Goal: Task Accomplishment & Management: Manage account settings

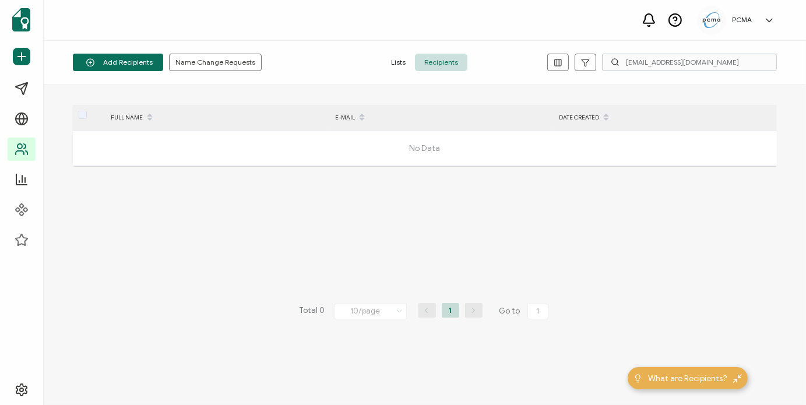
click at [641, 61] on input "[EMAIL_ADDRESS][DOMAIN_NAME]" at bounding box center [689, 62] width 175 height 17
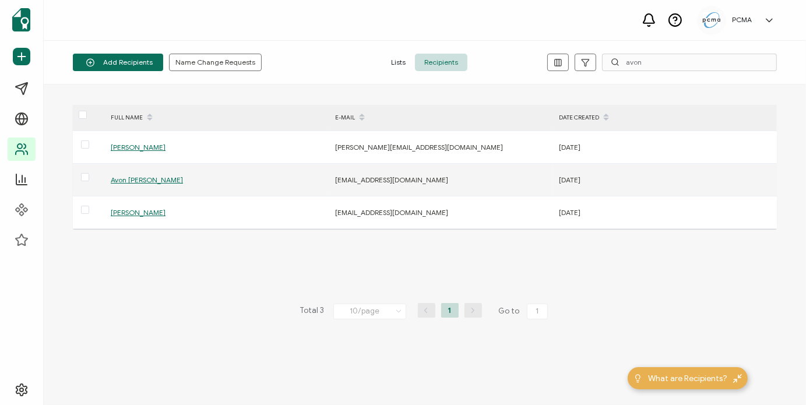
type input "avon"
click at [140, 179] on span "Avon [PERSON_NAME]" at bounding box center [147, 179] width 72 height 9
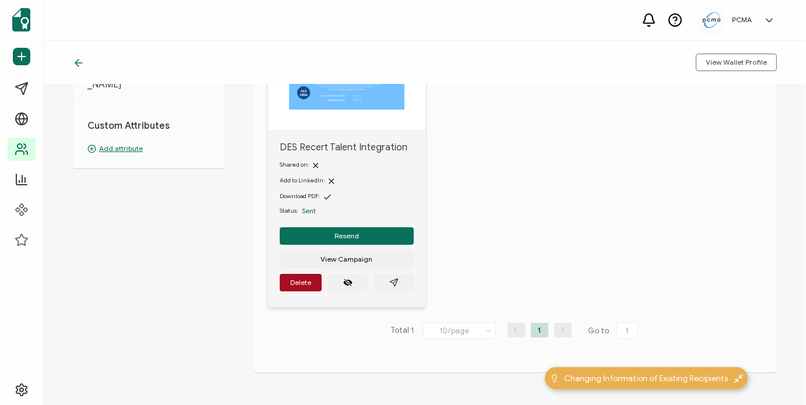
scroll to position [178, 0]
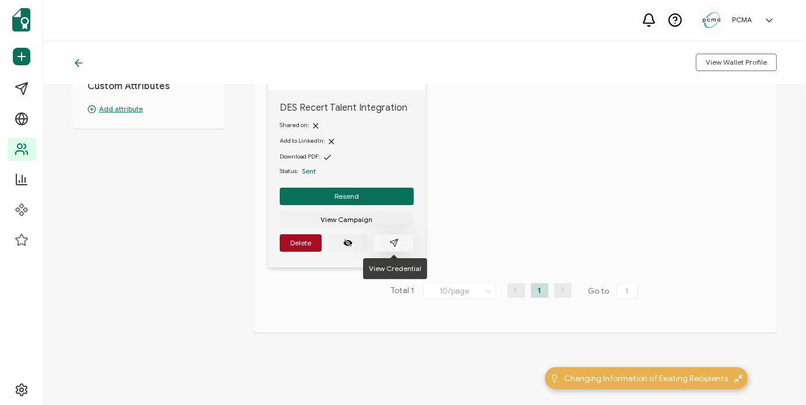
click at [385, 243] on button "button" at bounding box center [394, 242] width 40 height 17
click at [293, 240] on span "Delete" at bounding box center [300, 243] width 21 height 7
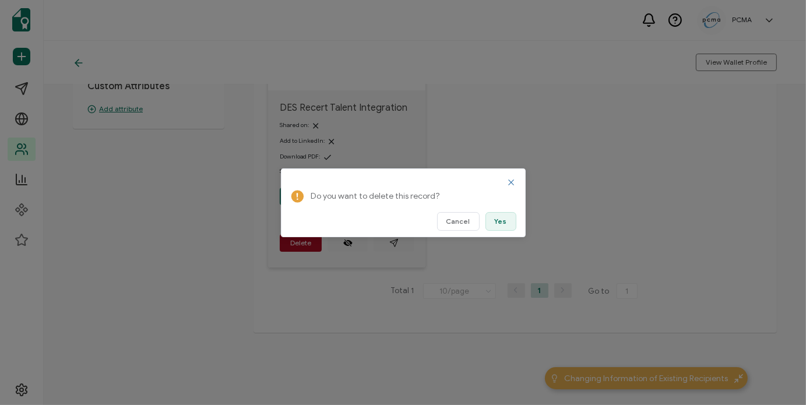
click at [502, 223] on span "Yes" at bounding box center [501, 221] width 12 height 7
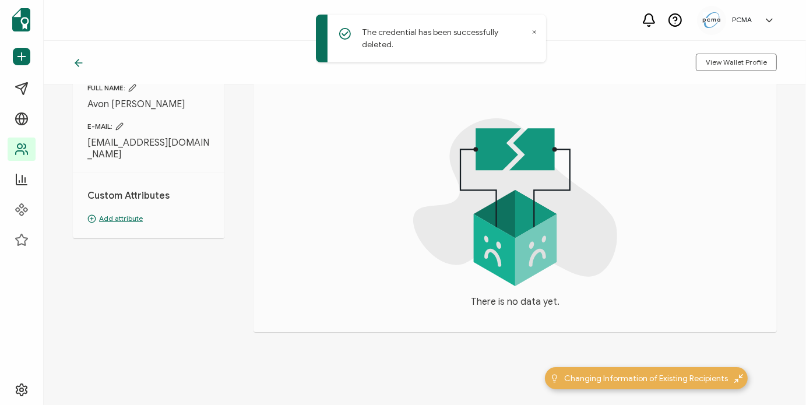
scroll to position [0, 0]
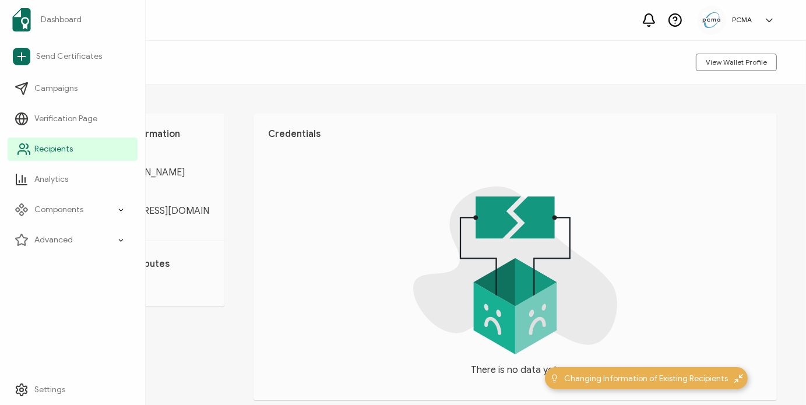
click at [37, 150] on span "Recipients" at bounding box center [53, 149] width 38 height 12
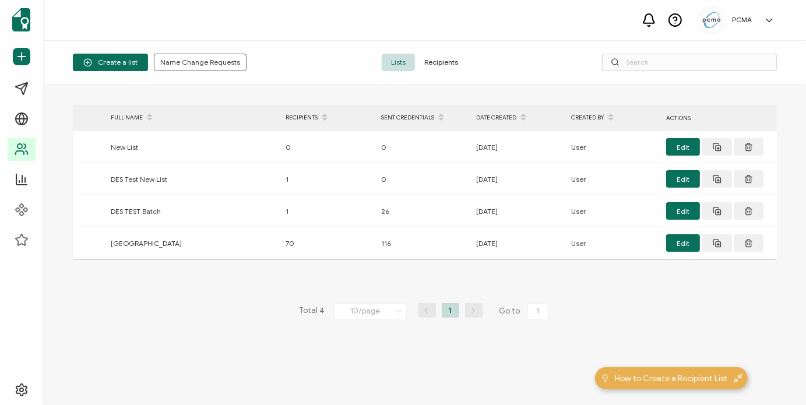
click at [430, 63] on span "Recipients" at bounding box center [441, 62] width 52 height 17
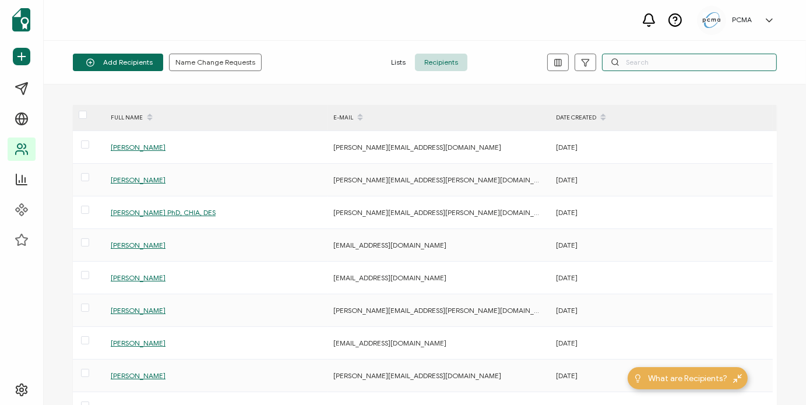
click at [656, 60] on input "text" at bounding box center [689, 62] width 175 height 17
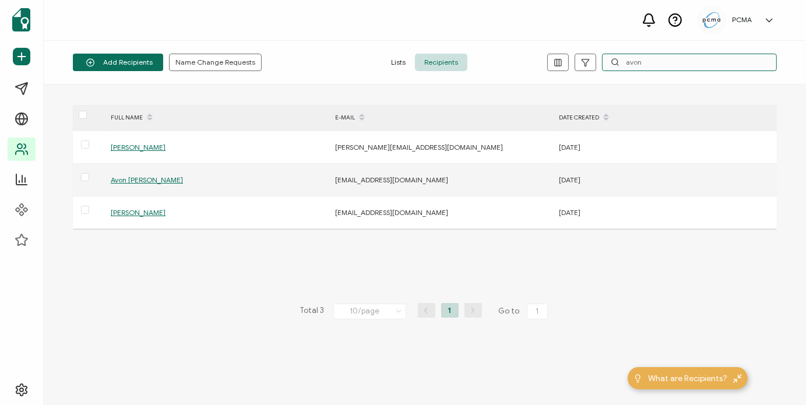
type input "avon"
click at [121, 180] on span "Avon [PERSON_NAME]" at bounding box center [147, 179] width 72 height 9
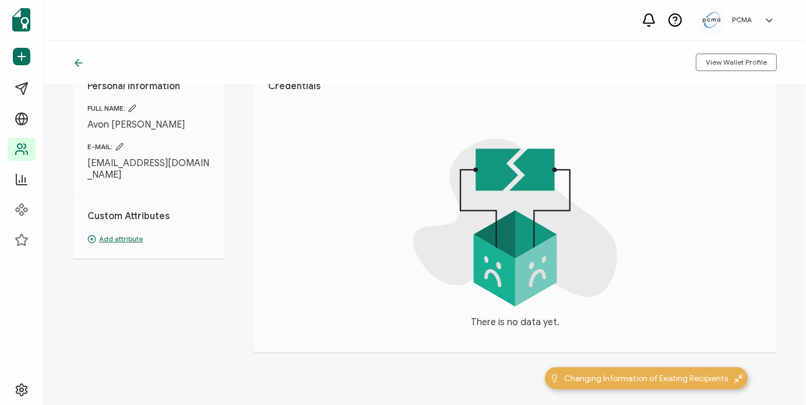
scroll to position [68, 0]
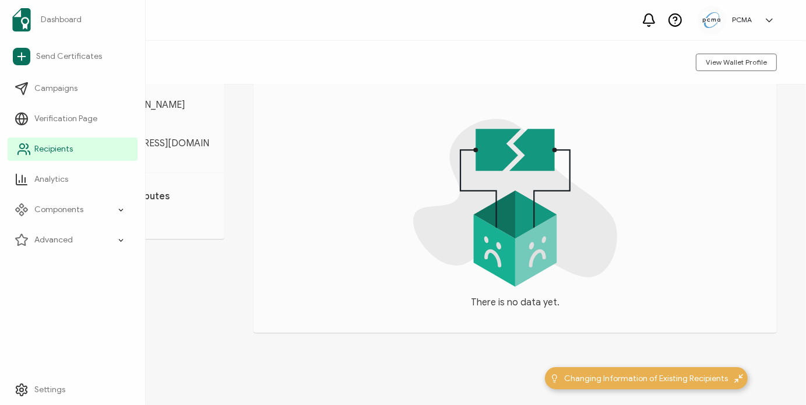
click at [53, 148] on span "Recipients" at bounding box center [53, 149] width 38 height 12
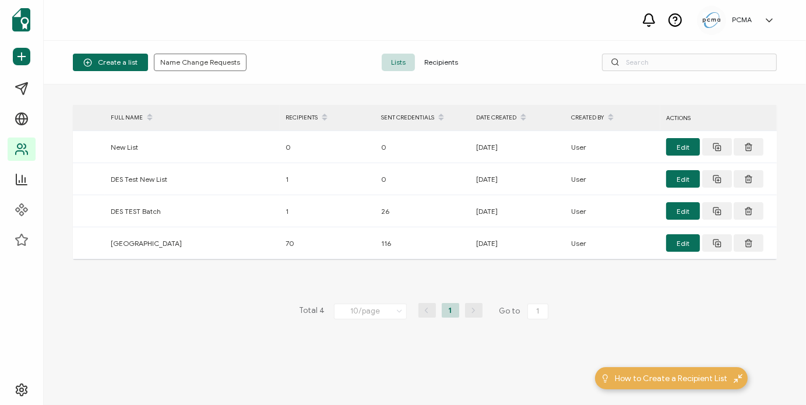
click at [434, 68] on span "Recipients" at bounding box center [441, 62] width 52 height 17
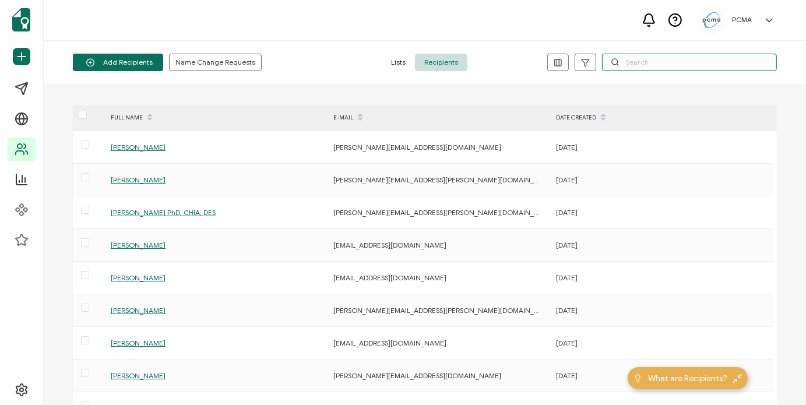
click at [676, 61] on input "text" at bounding box center [689, 62] width 175 height 17
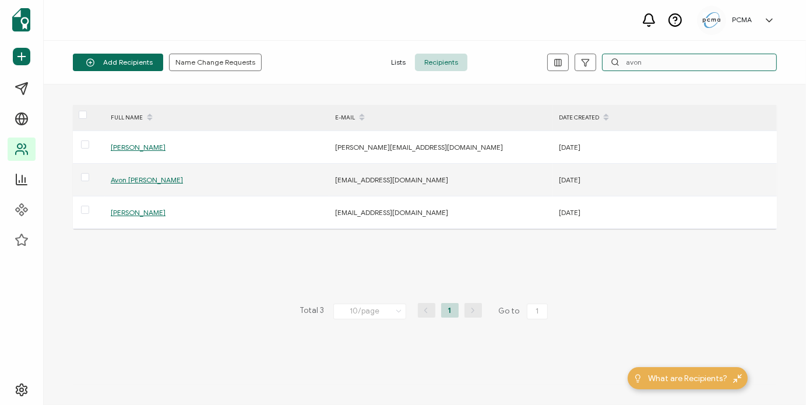
type input "avon"
click at [140, 178] on span "Avon [PERSON_NAME]" at bounding box center [147, 179] width 72 height 9
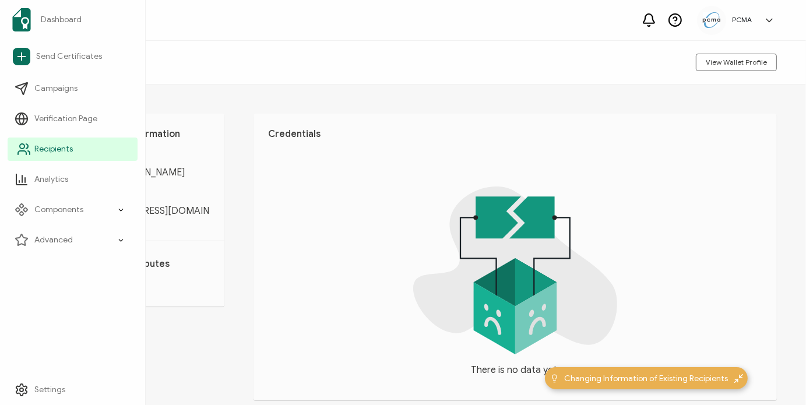
click at [30, 149] on icon at bounding box center [24, 149] width 14 height 14
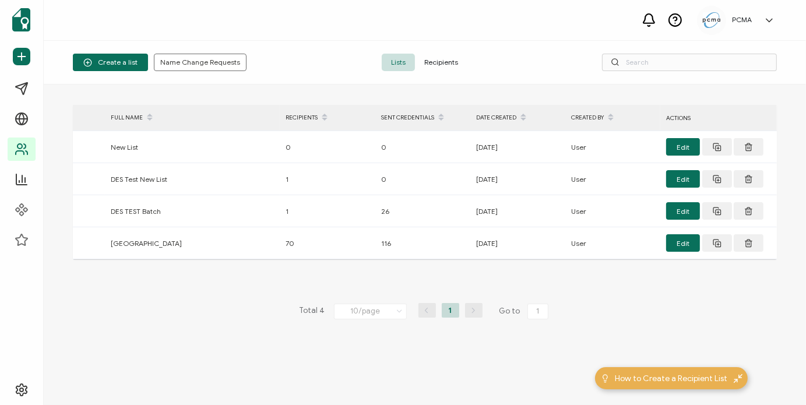
click at [445, 59] on span "Recipients" at bounding box center [441, 62] width 52 height 17
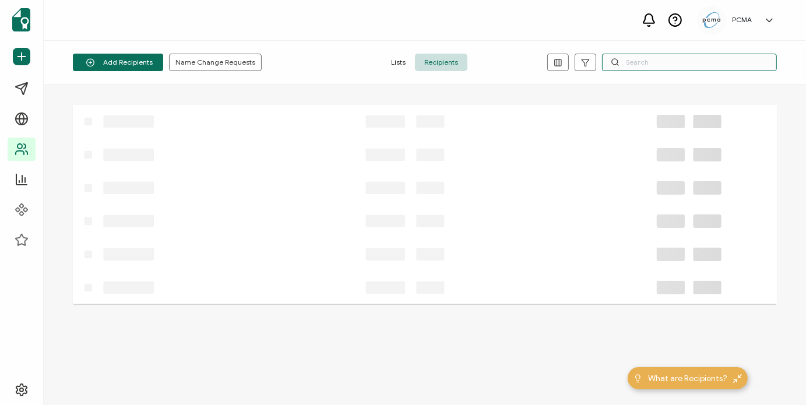
click at [687, 56] on input "text" at bounding box center [689, 62] width 175 height 17
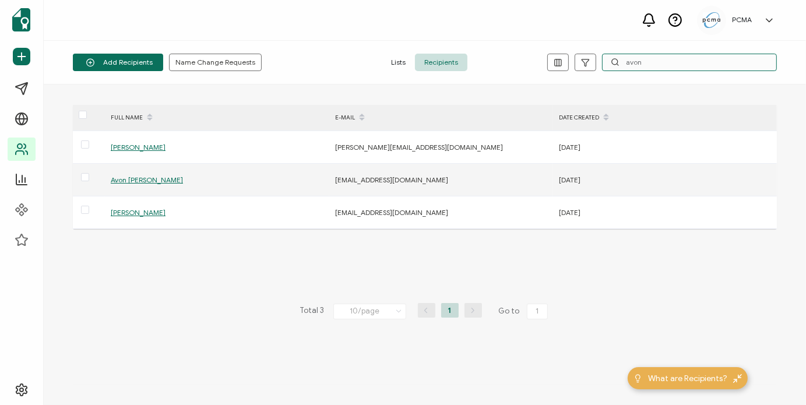
type input "avon"
click at [139, 181] on span "Avon [PERSON_NAME]" at bounding box center [147, 179] width 72 height 9
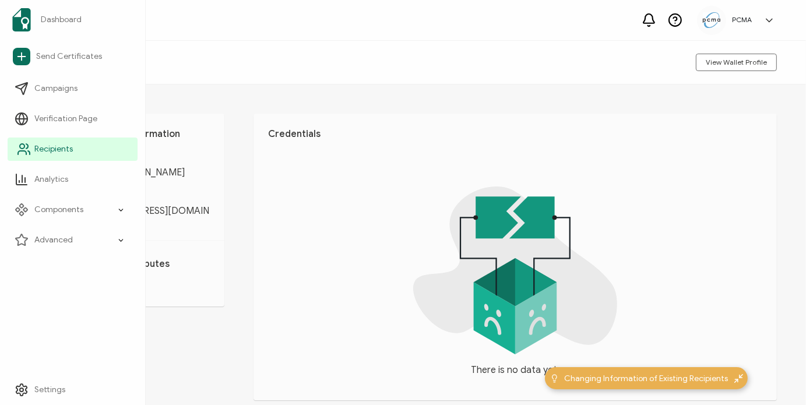
click at [80, 147] on link "Recipients" at bounding box center [73, 149] width 130 height 23
